Goal: Information Seeking & Learning: Learn about a topic

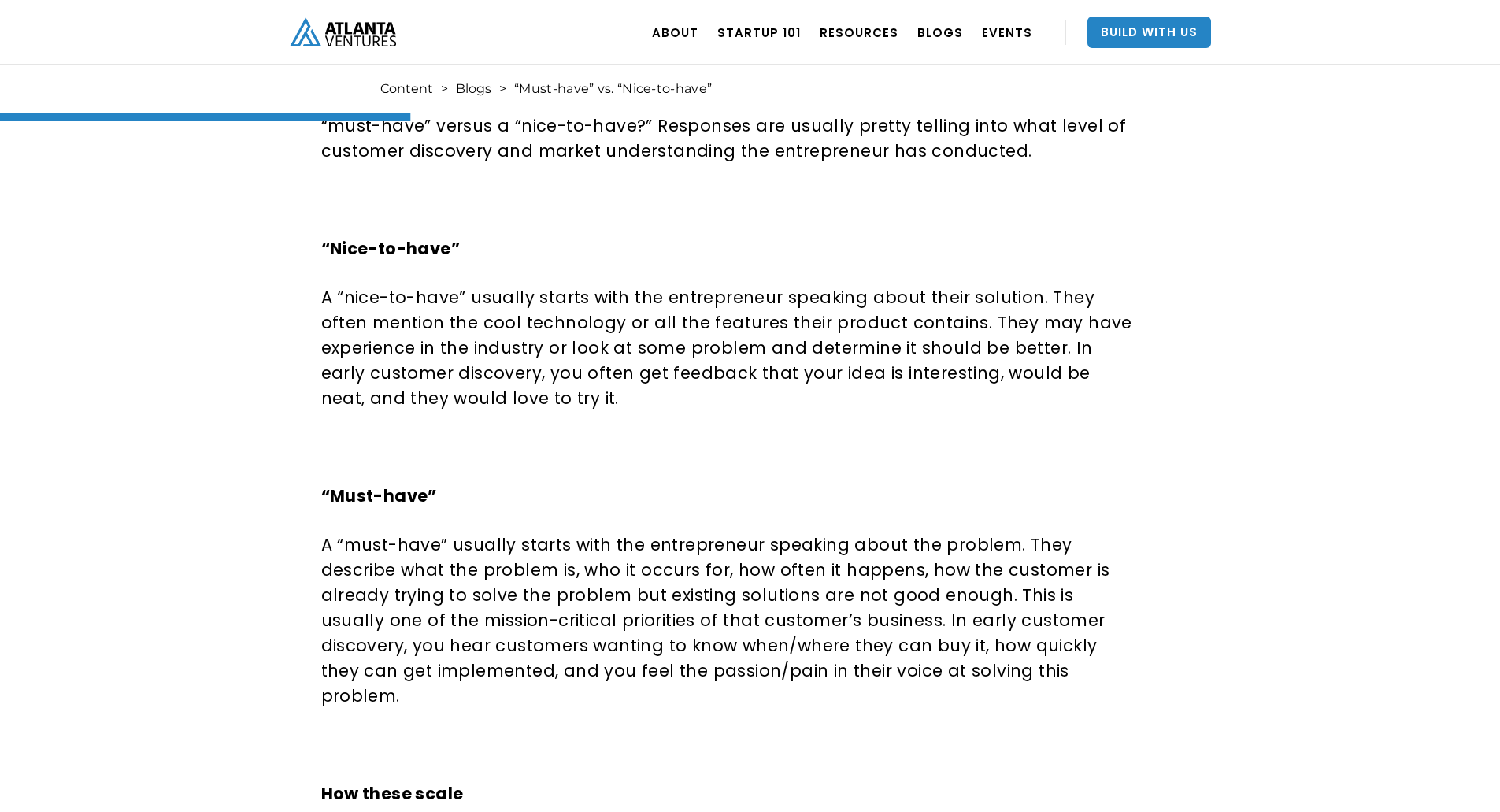
scroll to position [866, 0]
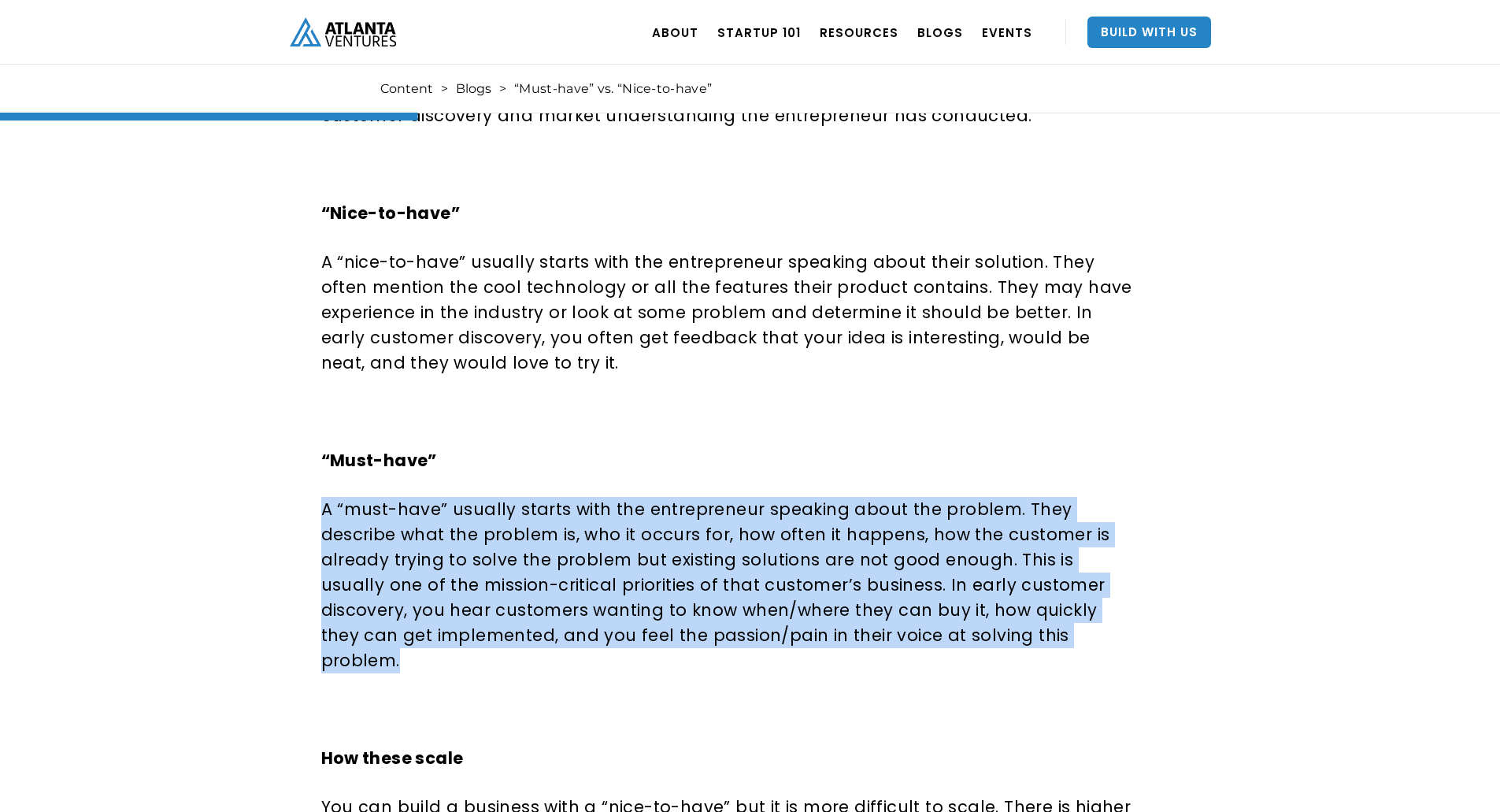
drag, startPoint x: 898, startPoint y: 634, endPoint x: 323, endPoint y: 510, distance: 588.2
click at [323, 510] on p "A “must-have” usually starts with the entrepreneur speaking about the problem. …" at bounding box center [729, 585] width 814 height 177
click at [685, 637] on p "A “must-have” usually starts with the entrepreneur speaking about the problem. …" at bounding box center [729, 585] width 814 height 177
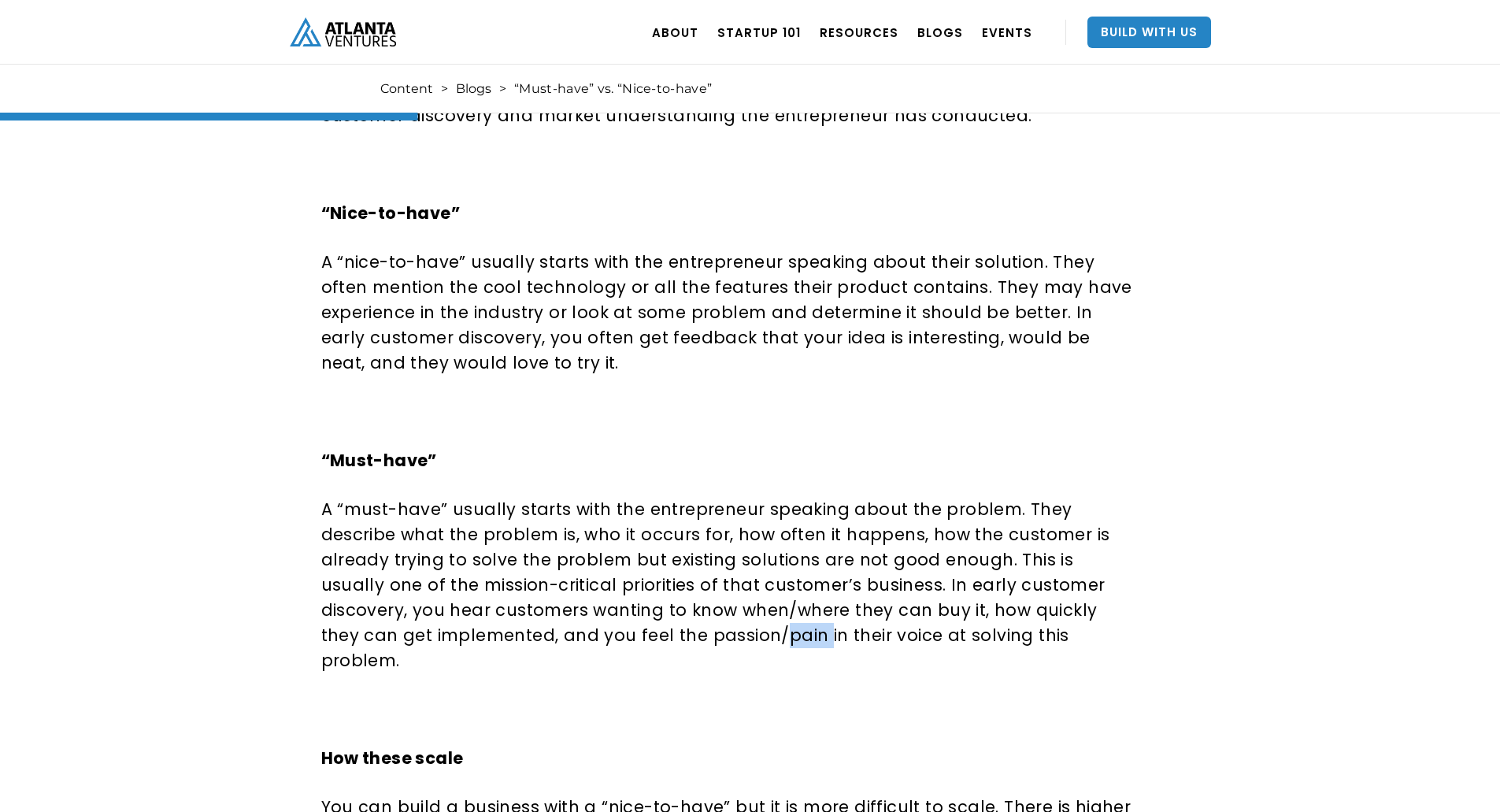
click at [685, 637] on p "A “must-have” usually starts with the entrepreneur speaking about the problem. …" at bounding box center [729, 585] width 814 height 177
click at [883, 635] on p "A “must-have” usually starts with the entrepreneur speaking about the problem. …" at bounding box center [729, 585] width 814 height 177
click at [997, 633] on p "A “must-have” usually starts with the entrepreneur speaking about the problem. …" at bounding box center [729, 585] width 814 height 177
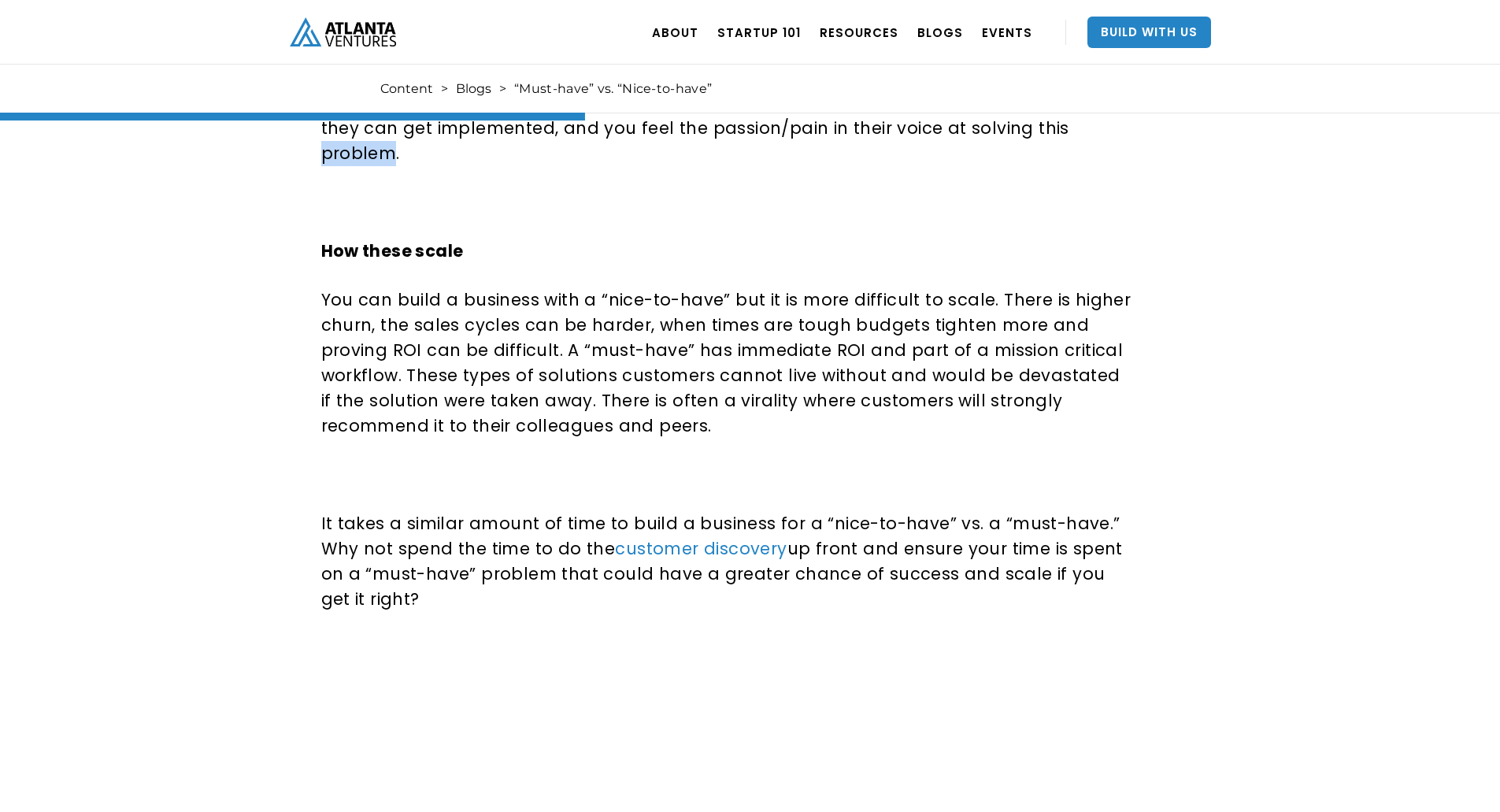
scroll to position [1417, 0]
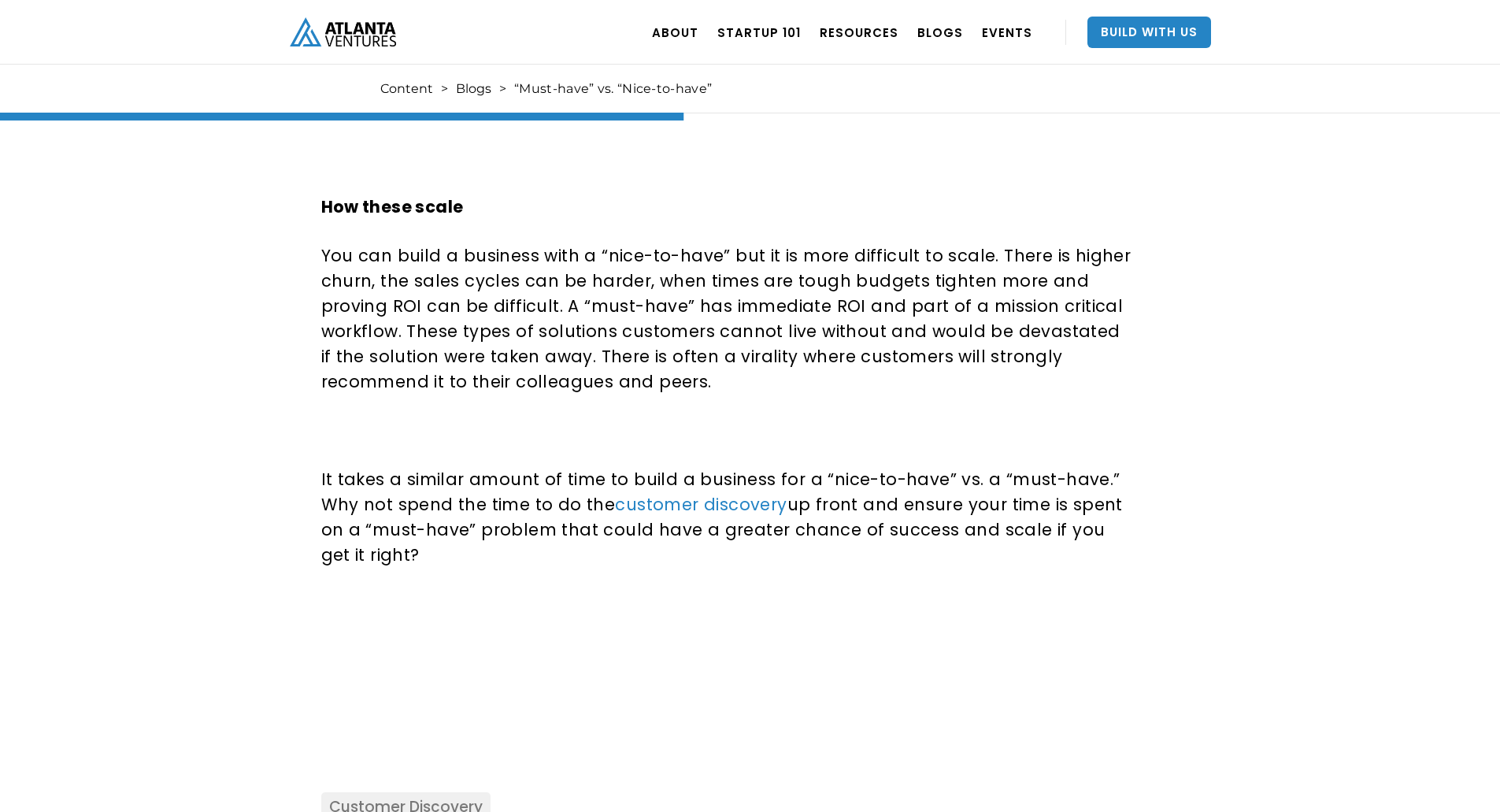
click at [517, 516] on p "It takes a similar amount of time to build a business for a “nice-to-have” vs. …" at bounding box center [729, 517] width 814 height 101
click at [517, 509] on p "It takes a similar amount of time to build a business for a “nice-to-have” vs. …" at bounding box center [729, 517] width 814 height 101
click at [517, 508] on p "It takes a similar amount of time to build a business for a “nice-to-have” vs. …" at bounding box center [729, 517] width 814 height 101
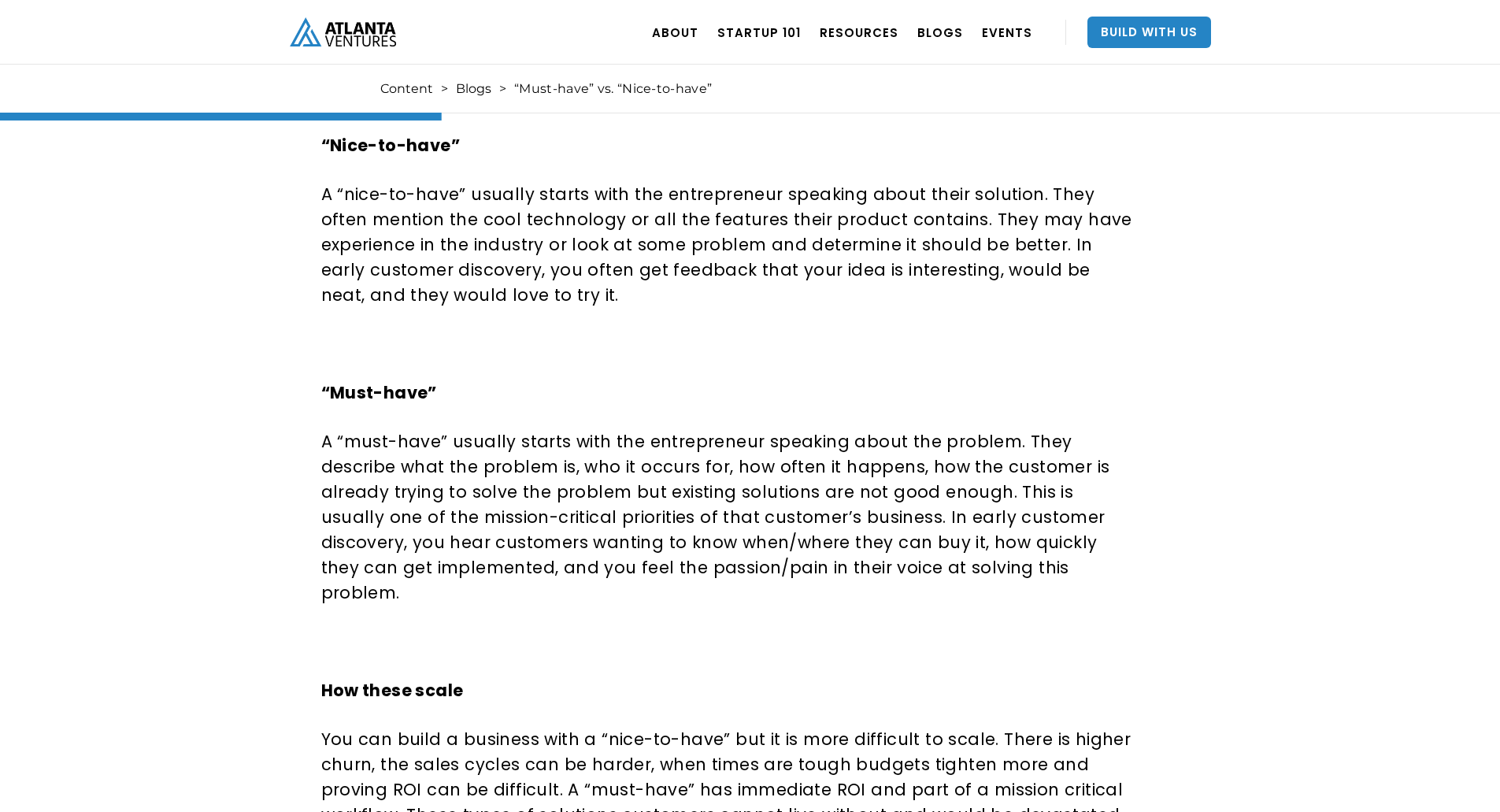
scroll to position [914, 0]
